Goal: Browse casually

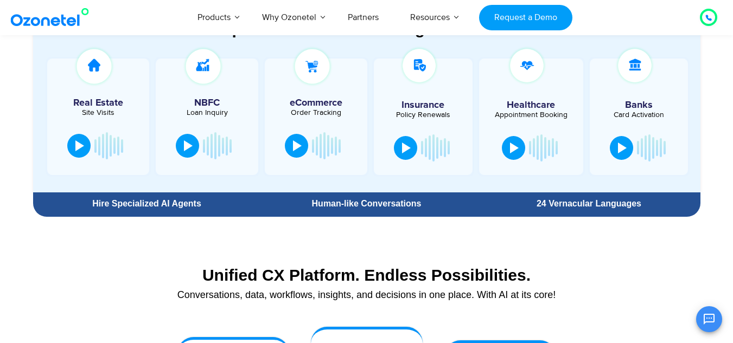
scroll to position [642, 0]
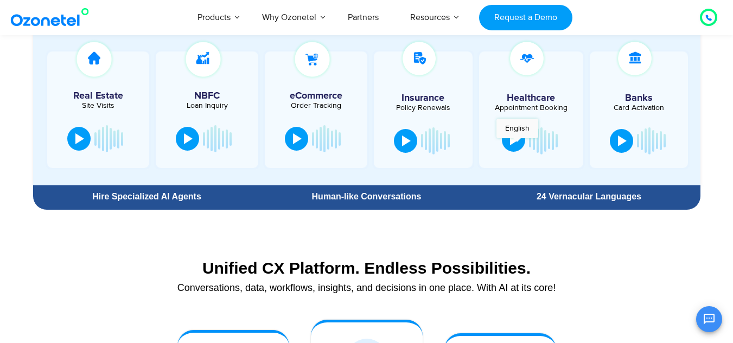
drag, startPoint x: 190, startPoint y: 143, endPoint x: 517, endPoint y: 144, distance: 326.6
click at [517, 144] on div "Real Estate Site Visits NBFC Loan Inquiry" at bounding box center [372, 109] width 656 height 119
click at [517, 144] on div at bounding box center [514, 140] width 9 height 11
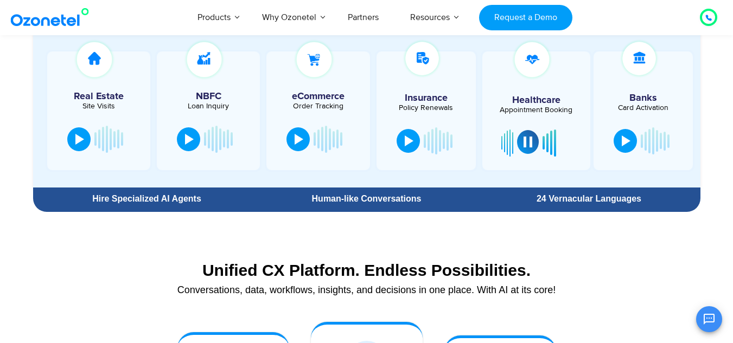
click at [525, 141] on div at bounding box center [527, 142] width 9 height 11
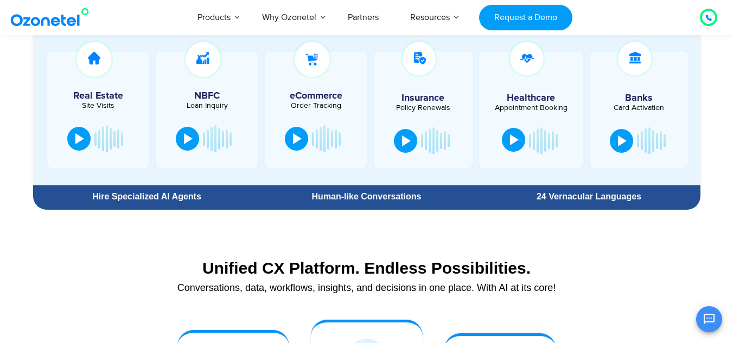
click at [516, 143] on div at bounding box center [514, 140] width 9 height 11
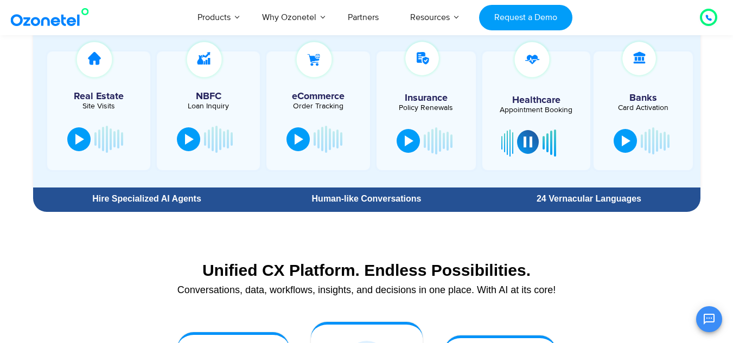
click at [528, 149] on button at bounding box center [528, 142] width 22 height 24
